Goal: Transaction & Acquisition: Complete application form

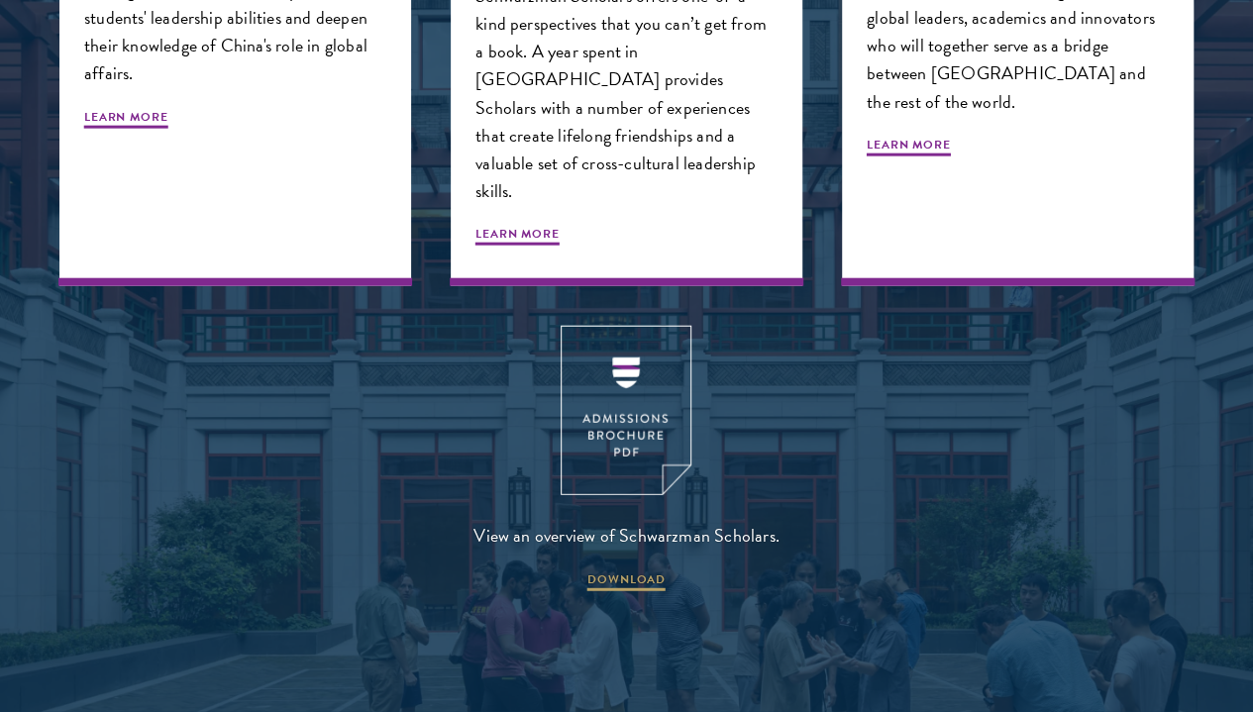
scroll to position [2326, 0]
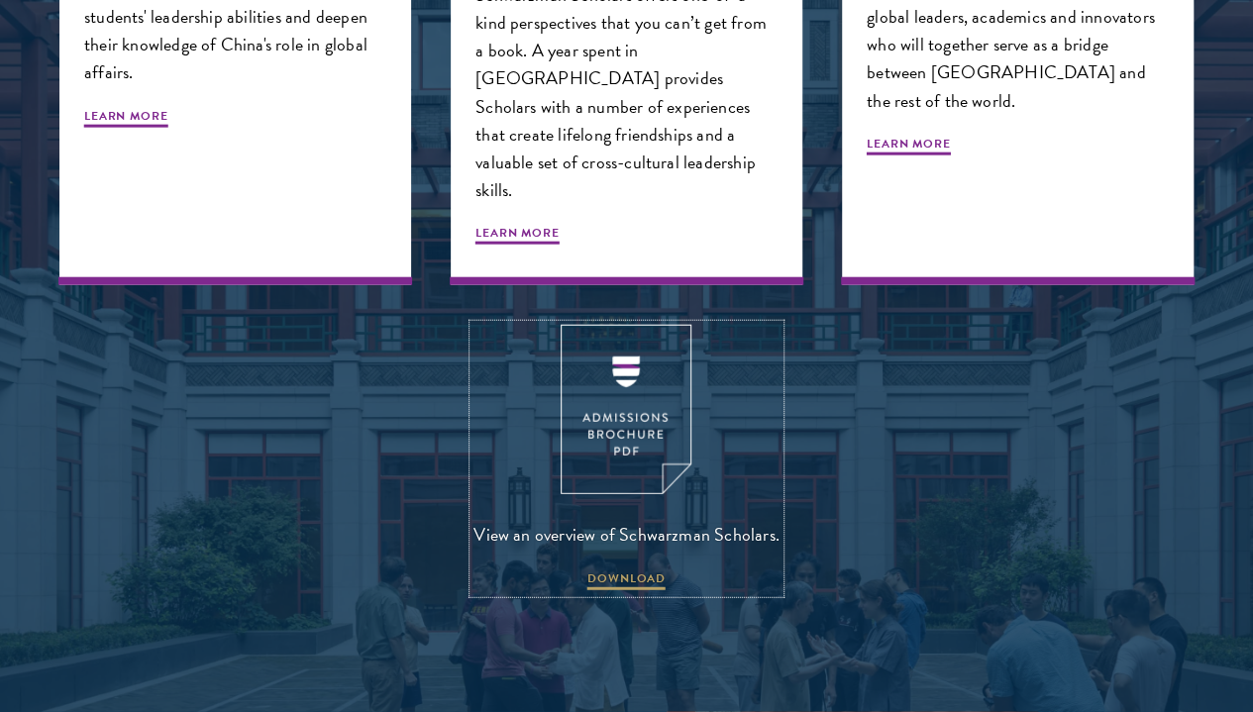
click at [613, 468] on img at bounding box center [626, 409] width 131 height 169
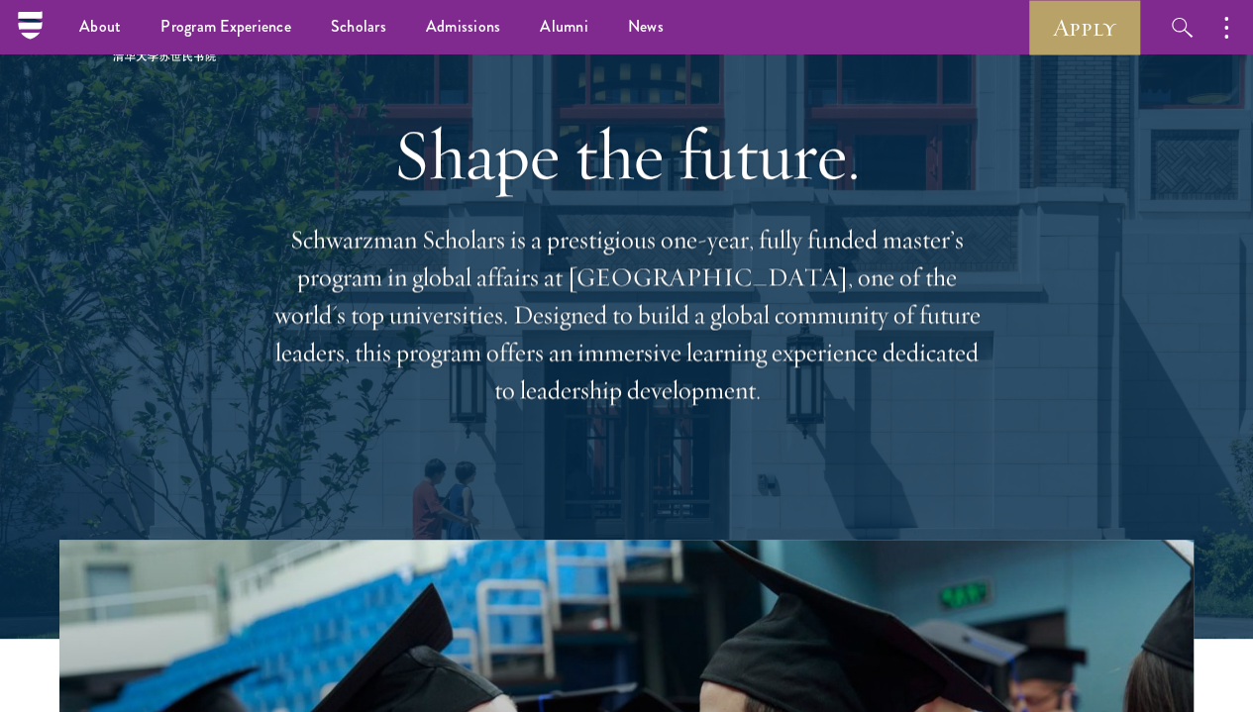
scroll to position [0, 0]
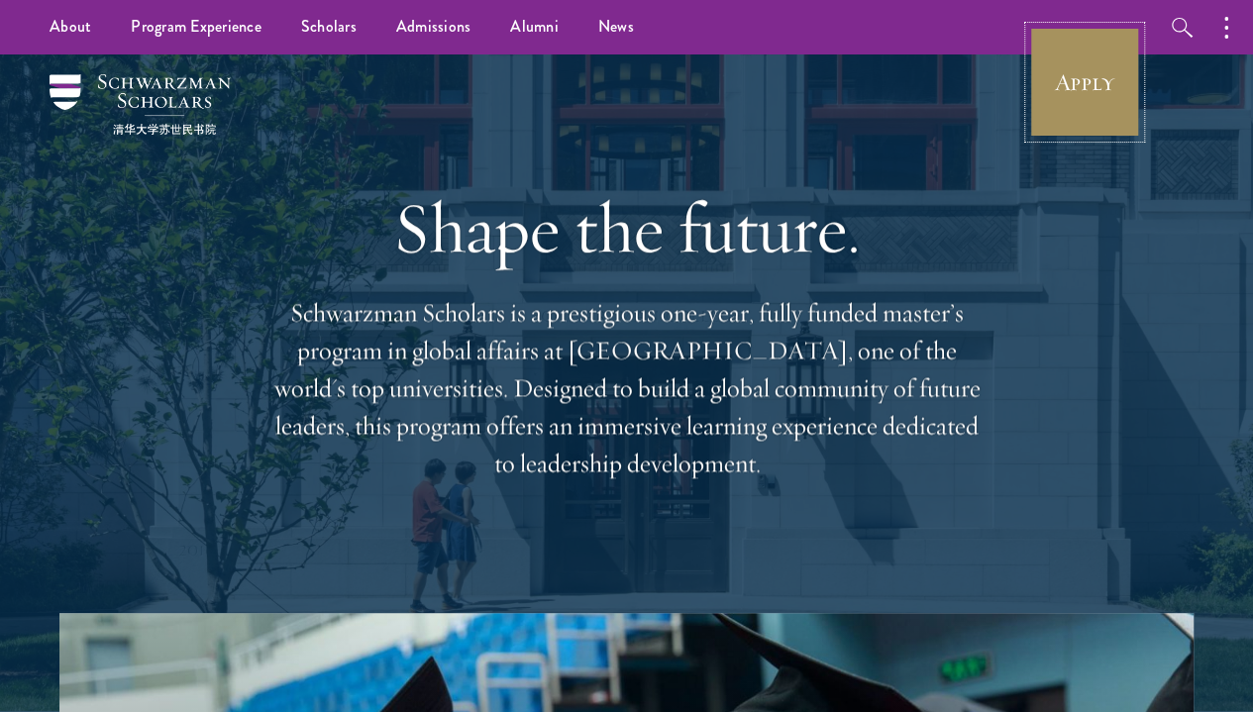
click at [1071, 63] on link "Apply" at bounding box center [1084, 82] width 111 height 111
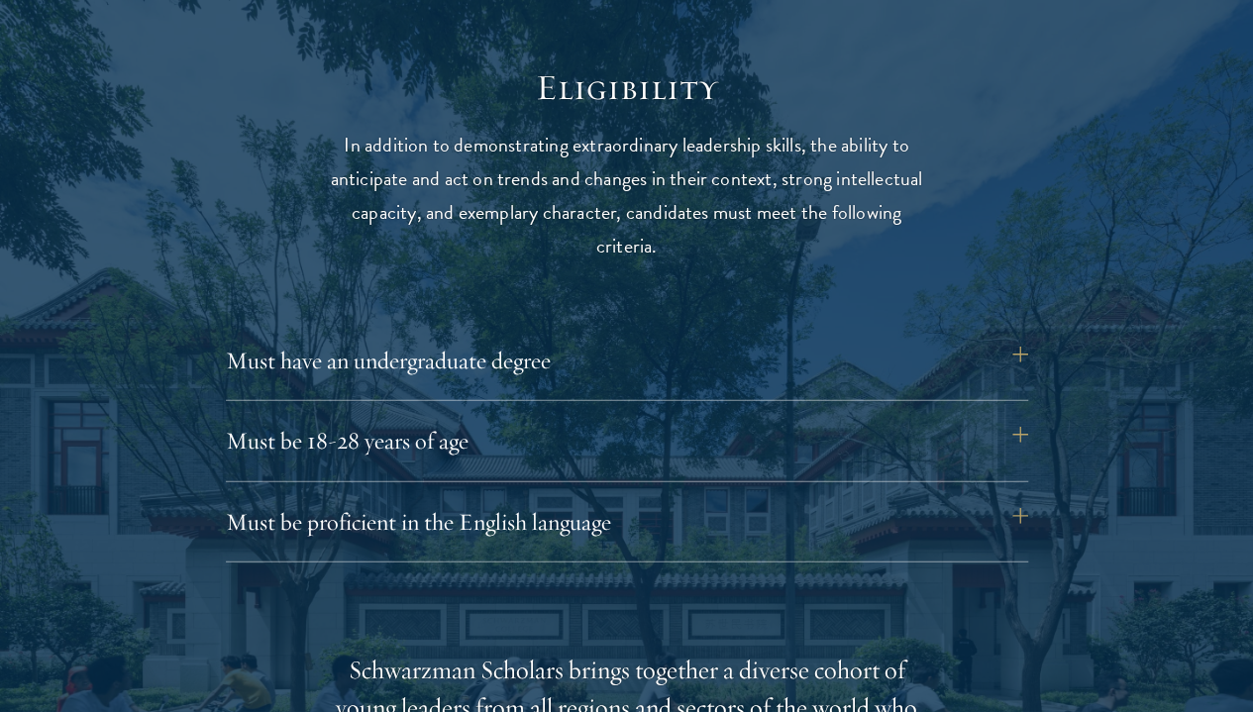
scroll to position [2509, 0]
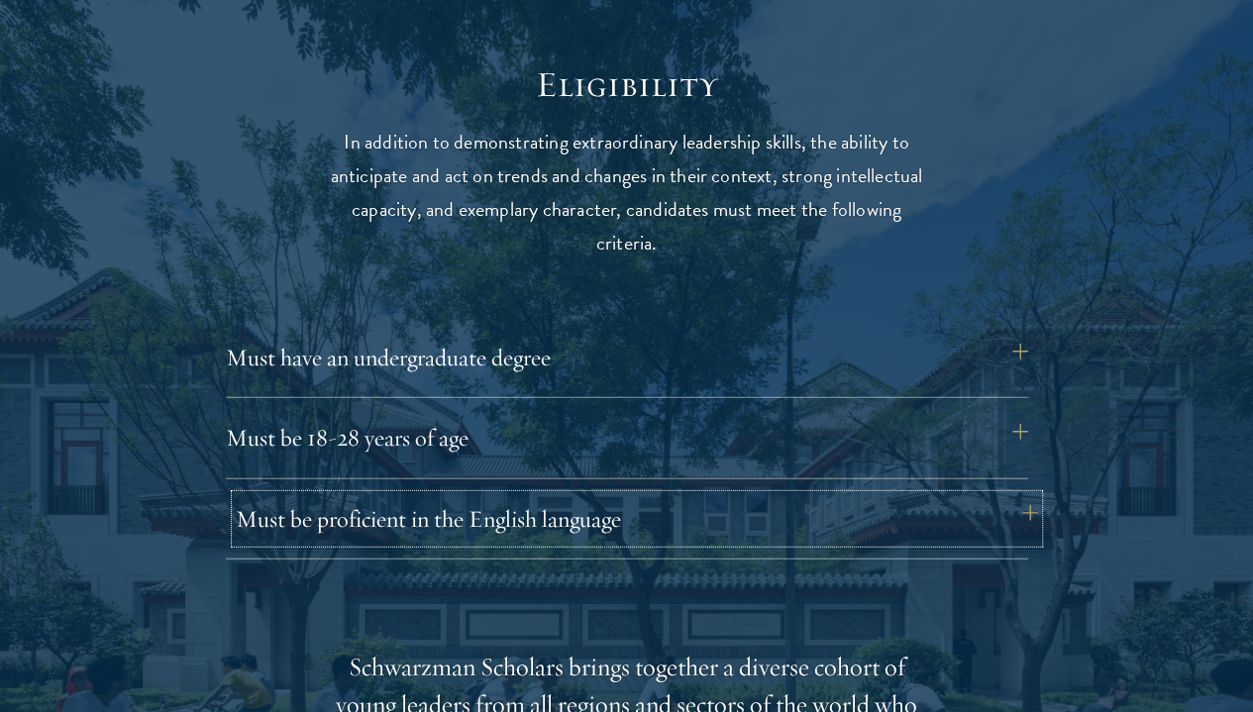
click at [661, 495] on button "Must be proficient in the English language" at bounding box center [637, 519] width 802 height 48
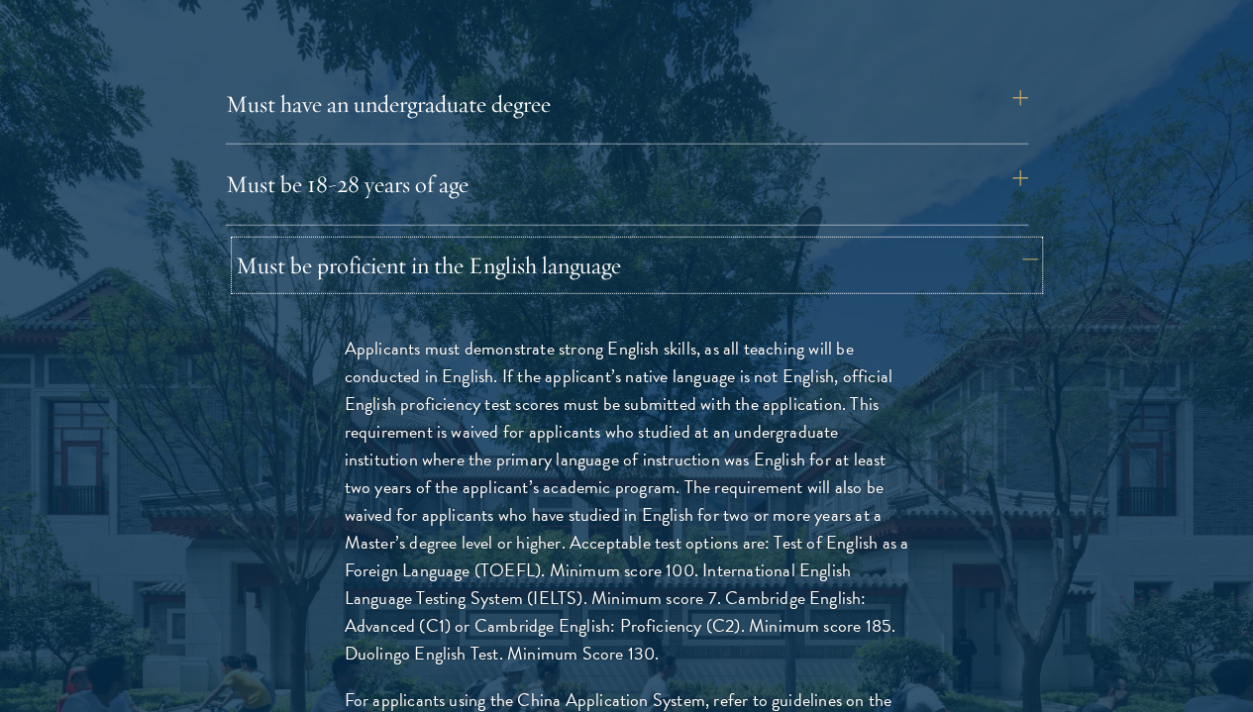
scroll to position [2763, 0]
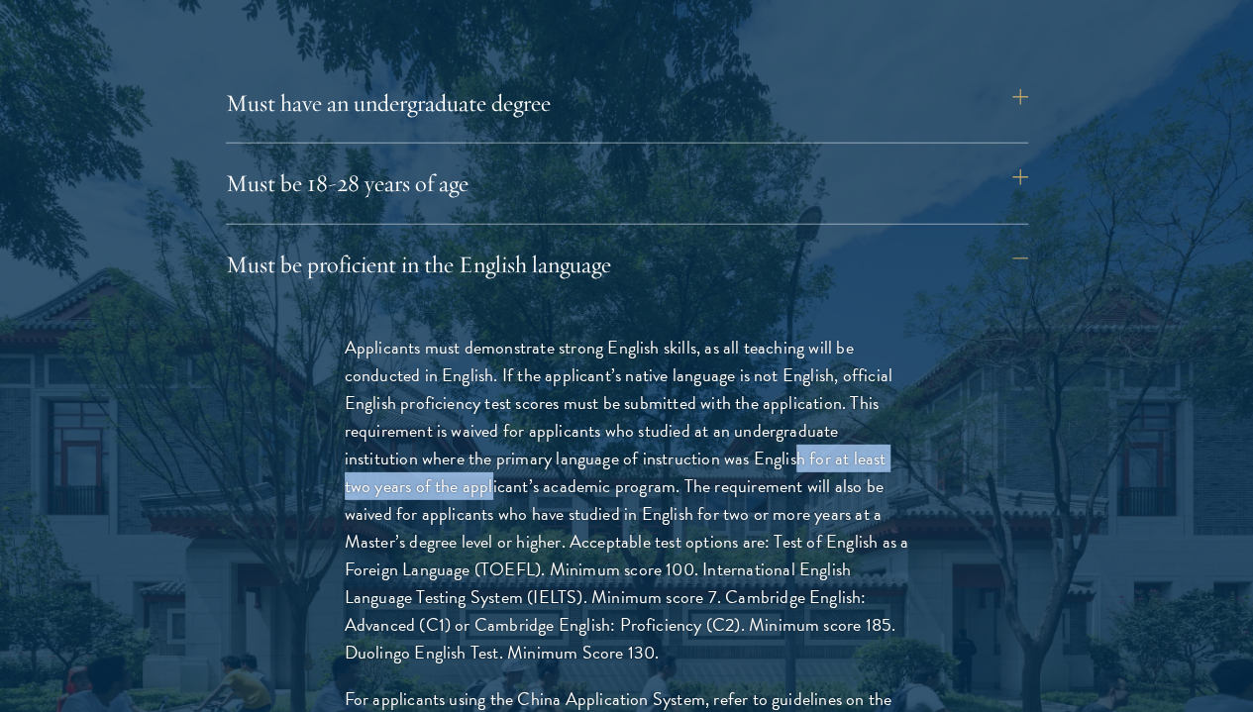
drag, startPoint x: 390, startPoint y: 446, endPoint x: 642, endPoint y: 451, distance: 251.6
click at [642, 451] on p "Applicants must demonstrate strong English skills, as all teaching will be cond…" at bounding box center [627, 501] width 565 height 334
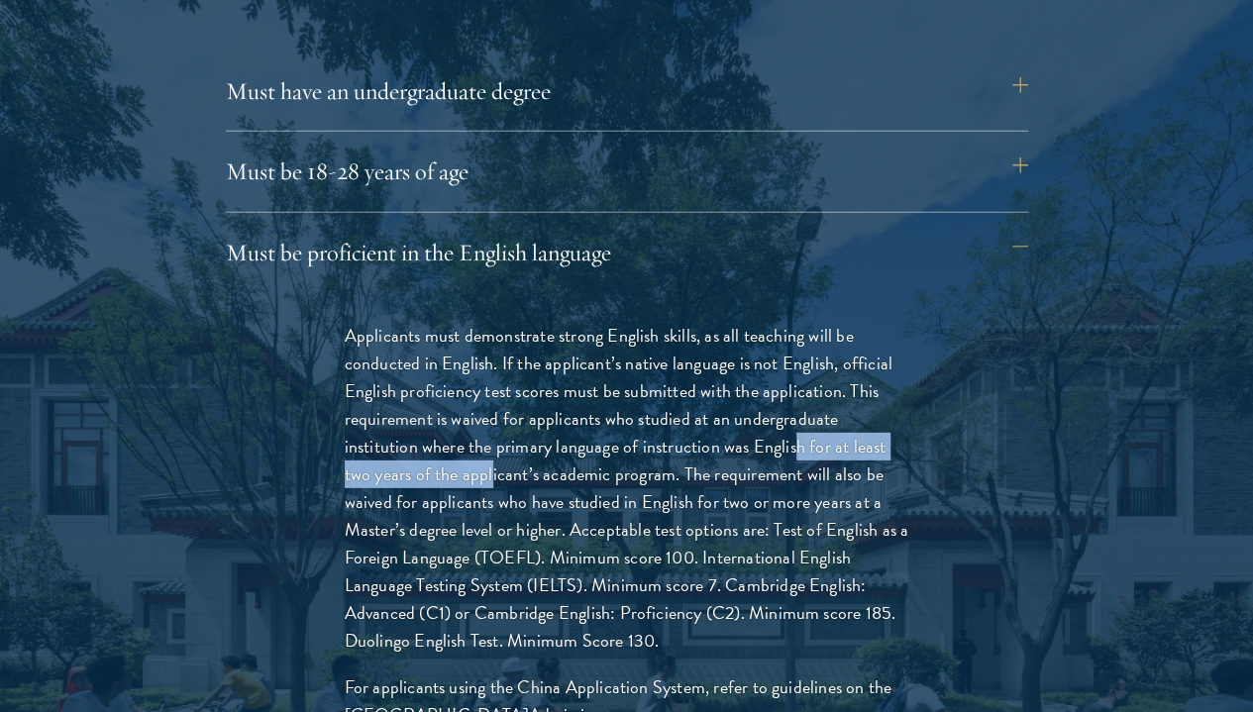
scroll to position [2780, 0]
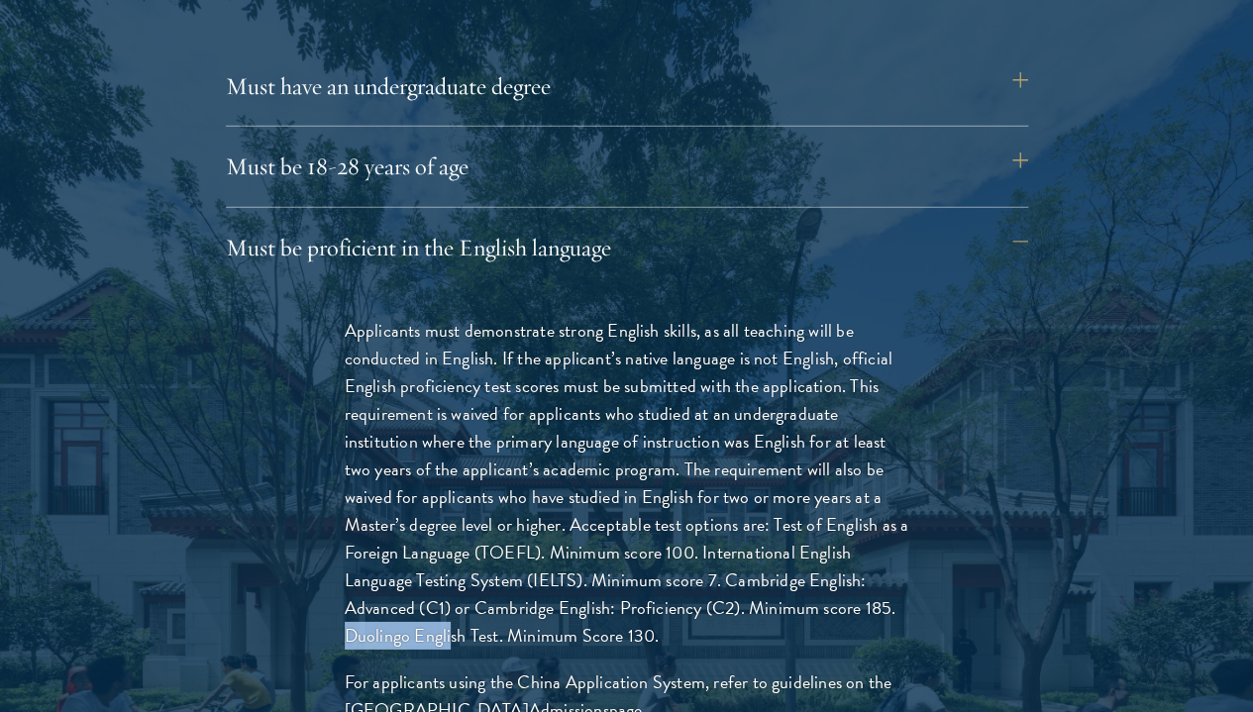
drag, startPoint x: 696, startPoint y: 597, endPoint x: 810, endPoint y: 606, distance: 114.2
click at [810, 606] on p "Applicants must demonstrate strong English skills, as all teaching will be cond…" at bounding box center [627, 484] width 565 height 334
click at [479, 621] on p "Applicants must demonstrate strong English skills, as all teaching will be cond…" at bounding box center [627, 484] width 565 height 334
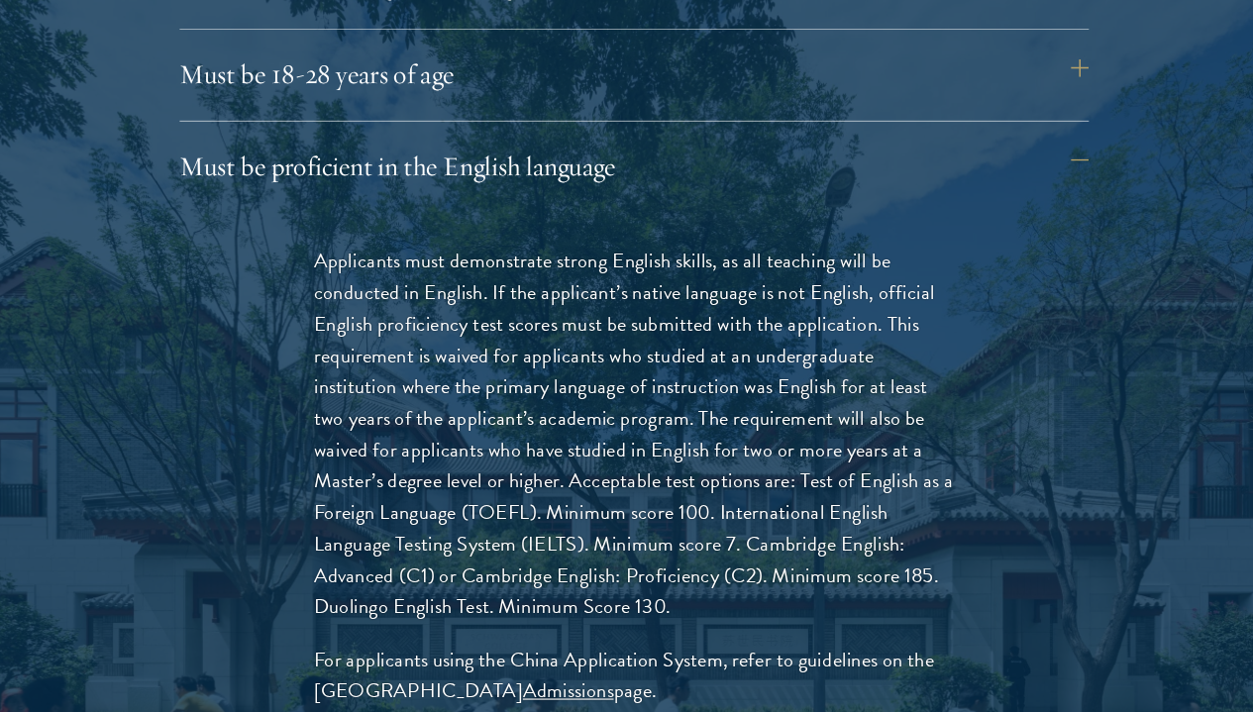
scroll to position [2822, 0]
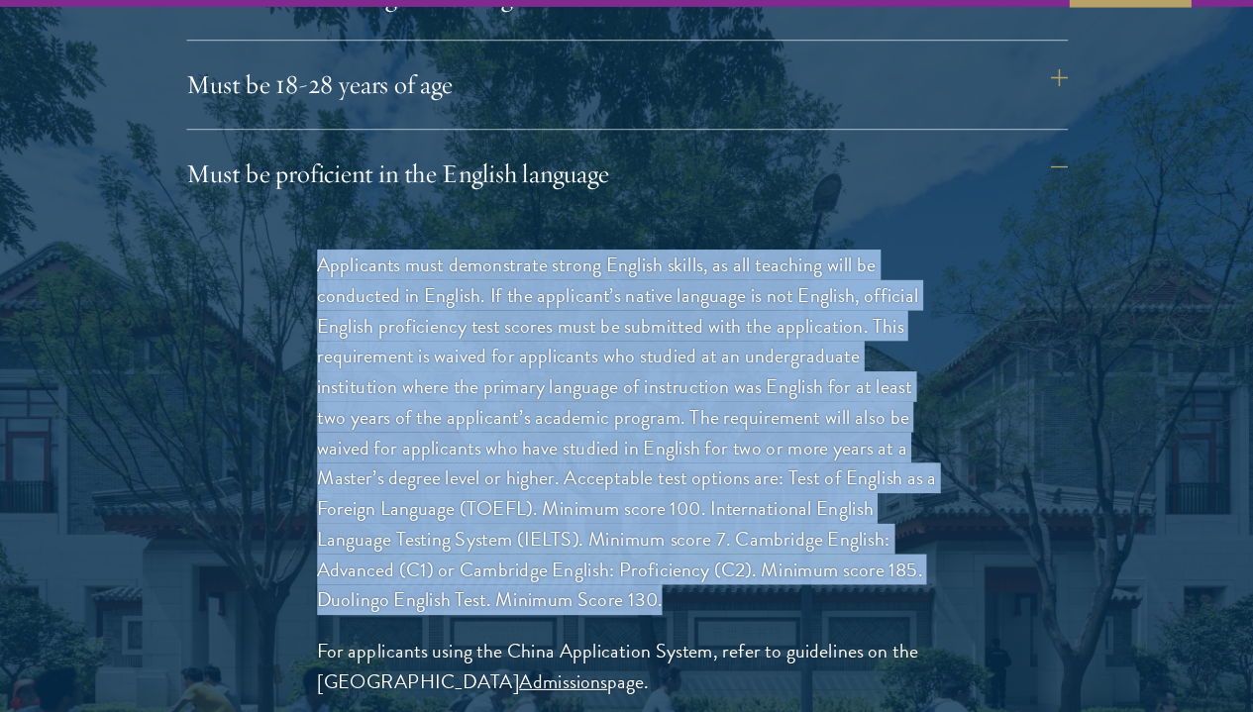
drag, startPoint x: 350, startPoint y: 239, endPoint x: 504, endPoint y: 590, distance: 384.0
click at [504, 590] on p "Applicants must demonstrate strong English skills, as all teaching will be cond…" at bounding box center [627, 442] width 565 height 334
copy p "Applicants must demonstrate strong English skills, as all teaching will be cond…"
